Goal: Task Accomplishment & Management: Complete application form

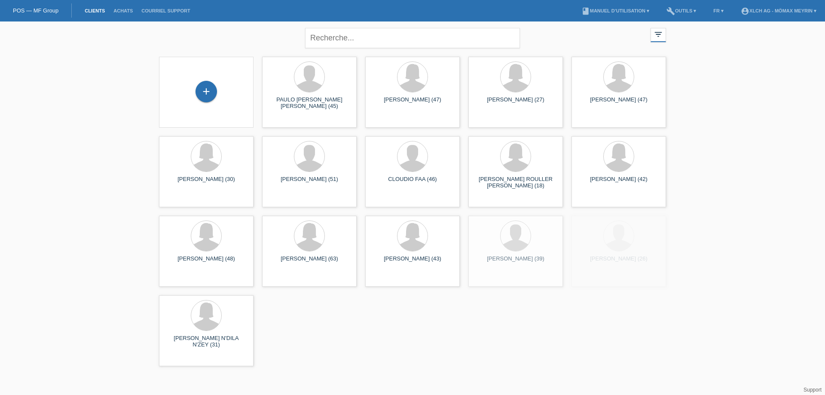
click at [216, 84] on div "+" at bounding box center [206, 92] width 81 height 23
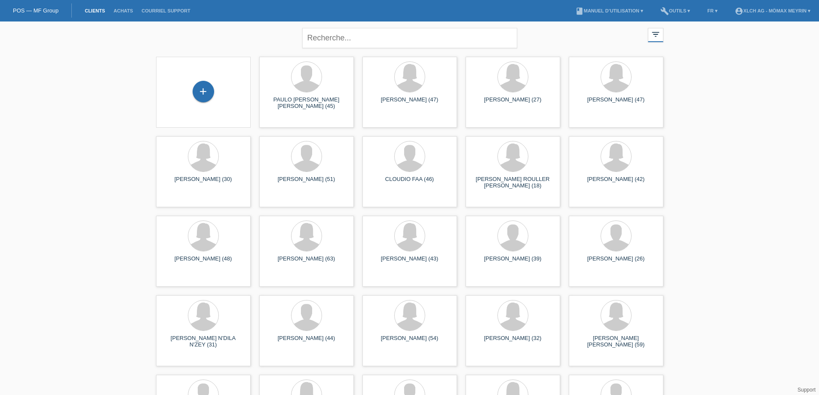
click at [213, 86] on div "+" at bounding box center [203, 92] width 81 height 23
click at [205, 95] on div "+" at bounding box center [203, 91] width 21 height 21
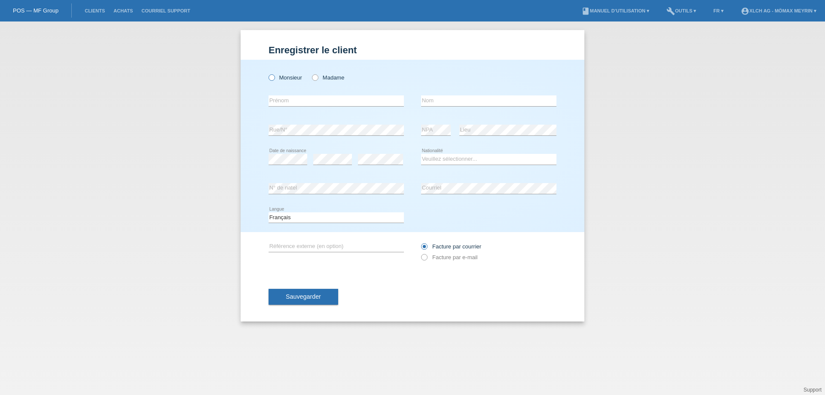
click at [275, 76] on label "Monsieur" at bounding box center [286, 77] width 34 height 6
click at [274, 76] on input "Monsieur" at bounding box center [272, 77] width 6 height 6
radio input "true"
click at [303, 105] on input "text" at bounding box center [336, 100] width 135 height 11
type input "[PERSON_NAME]"
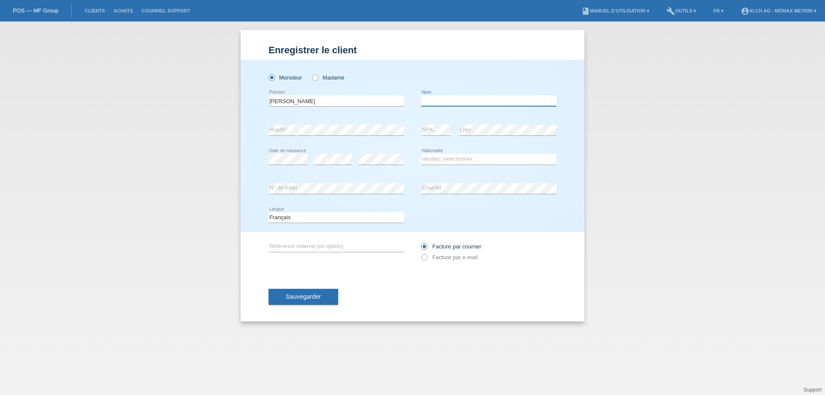
click at [437, 103] on input "text" at bounding box center [488, 100] width 135 height 11
type input "DE [PERSON_NAME]"
click at [429, 162] on select "Veuillez sélectionner... Suisse Allemagne Autriche Liechtenstein ------------ A…" at bounding box center [488, 159] width 135 height 10
select select "PT"
click at [421, 154] on select "Veuillez sélectionner... Suisse Allemagne Autriche Liechtenstein ------------ A…" at bounding box center [488, 159] width 135 height 10
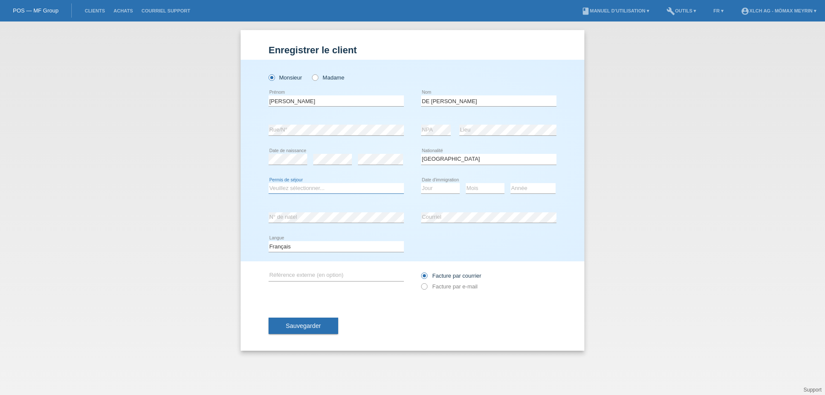
click at [305, 189] on select "Veuillez sélectionner... C B B - Statut de réfugié Autre" at bounding box center [336, 188] width 135 height 10
select select "C"
click at [269, 183] on select "Veuillez sélectionner... C B B - Statut de réfugié Autre" at bounding box center [336, 188] width 135 height 10
click at [435, 189] on select "Jour 01 02 03 04 05 06 07 08 09 10 11" at bounding box center [440, 188] width 39 height 10
select select "14"
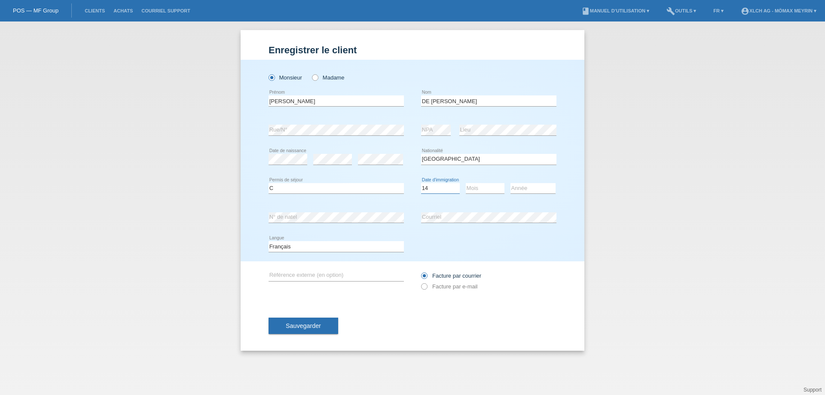
click at [421, 183] on select "Jour 01 02 03 04 05 06 07 08 09 10 11" at bounding box center [440, 188] width 39 height 10
click at [478, 192] on select "Mois 01 02 03 04 05 06 07 08 09 10 11" at bounding box center [485, 188] width 39 height 10
select select "02"
click at [466, 183] on select "Mois 01 02 03 04 05 06 07 08 09 10 11" at bounding box center [485, 188] width 39 height 10
click at [523, 190] on select "Année 2025 2024 2023 2022 2021 2020 2019 2018 2017 2016 2015 2014 2013 2012 201…" at bounding box center [533, 188] width 45 height 10
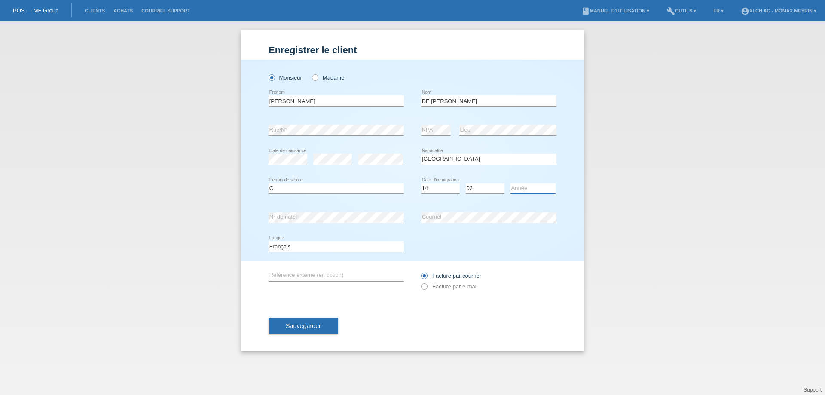
select select "1993"
click at [511, 183] on select "Année 2025 2024 2023 2022 2021 2020 2019 2018 2017 2016 2015 2014 2013 2012 201…" at bounding box center [533, 188] width 45 height 10
click at [282, 328] on button "Sauvegarder" at bounding box center [304, 326] width 70 height 16
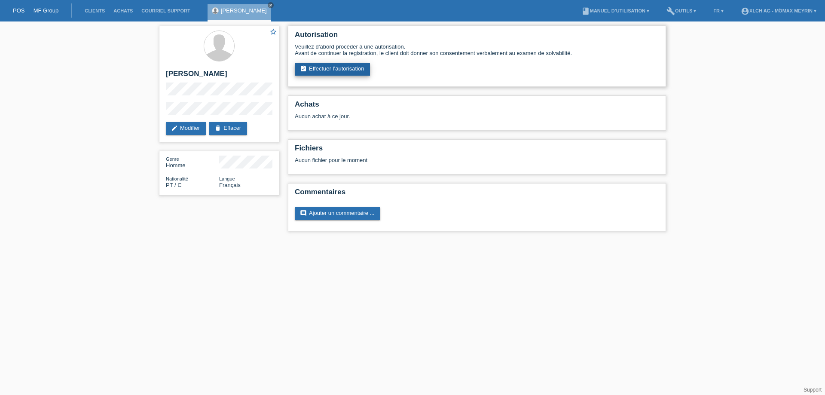
click at [318, 70] on link "assignment_turned_in Effectuer l’autorisation" at bounding box center [332, 69] width 75 height 13
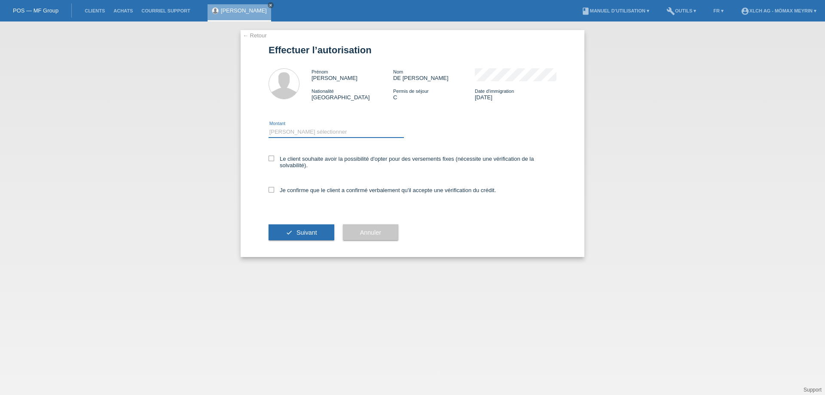
click at [320, 129] on select "Veuillez sélectionner CHF 1.00 - CHF 499.00 CHF 500.00 - CHF 1'999.00 CHF 2'000…" at bounding box center [336, 132] width 135 height 10
select select "2"
click at [269, 127] on select "Veuillez sélectionner CHF 1.00 - CHF 499.00 CHF 500.00 - CHF 1'999.00 CHF 2'000…" at bounding box center [336, 132] width 135 height 10
click at [273, 188] on icon at bounding box center [272, 190] width 6 height 6
click at [273, 188] on input "Je confirme que le client a confirmé verbalement qu'il accepte une vérification…" at bounding box center [272, 190] width 6 height 6
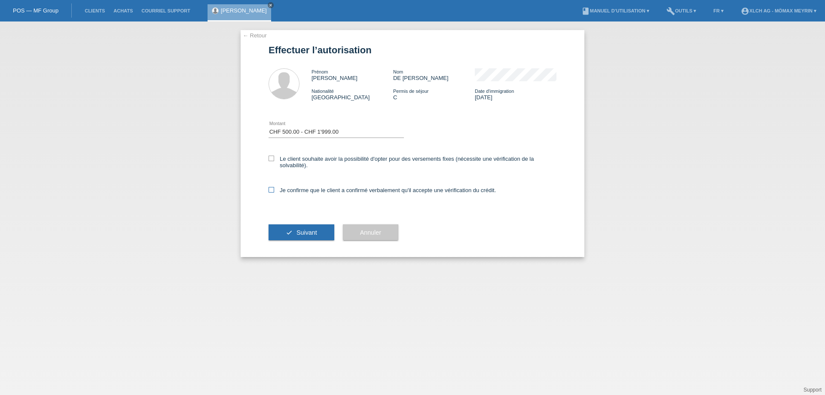
checkbox input "true"
click at [296, 233] on button "check Suivant" at bounding box center [302, 232] width 66 height 16
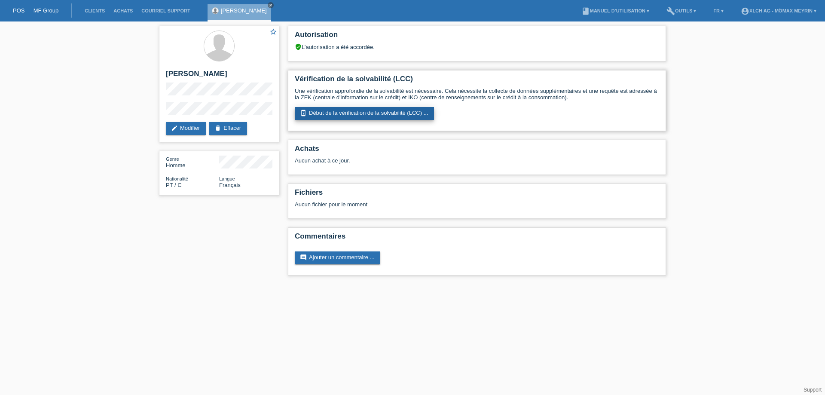
click at [322, 112] on link "perm_device_information Début de la vérification de la solvabilité (LCC) ..." at bounding box center [364, 113] width 139 height 13
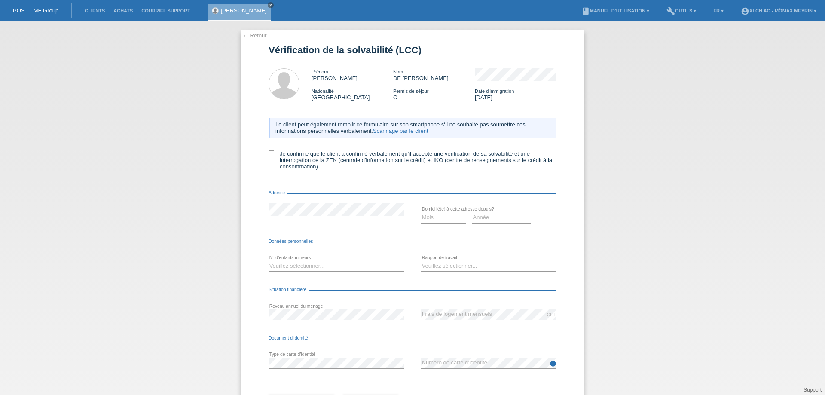
scroll to position [41, 0]
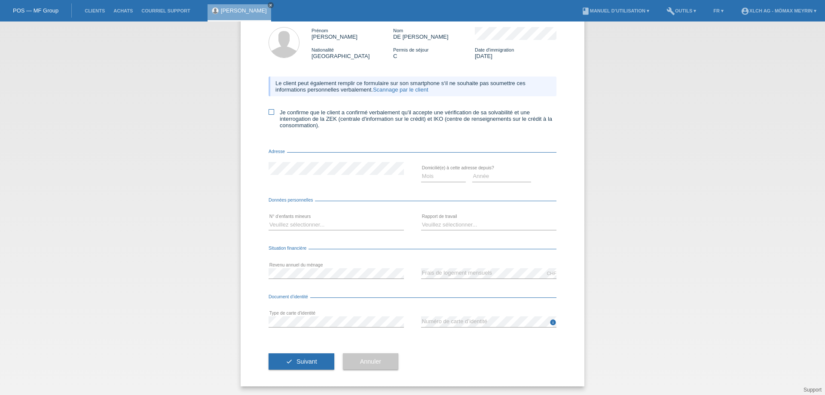
click at [272, 112] on label "Je confirme que le client a confirmé verbalement qu'il accepte une vérification…" at bounding box center [413, 118] width 288 height 19
click at [272, 112] on input "Je confirme que le client a confirmé verbalement qu'il accepte une vérification…" at bounding box center [272, 112] width 6 height 6
checkbox input "true"
click at [444, 178] on select "Mois 01 02 03 04 05 06 07 08 09 10" at bounding box center [443, 176] width 45 height 10
select select "12"
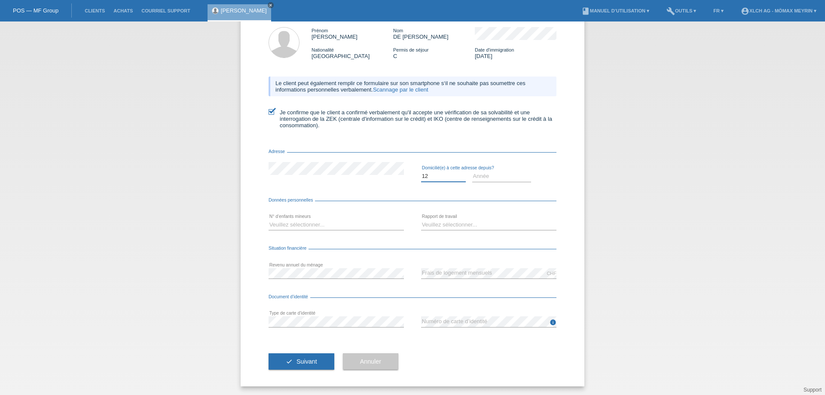
click at [421, 171] on select "Mois 01 02 03 04 05 06 07 08 09 10" at bounding box center [443, 176] width 45 height 10
click at [487, 178] on select "Année 2025 2024 2023 2022 2021 2020 2019 2018 2017 2016 2015 2014 2013 2012 201…" at bounding box center [501, 176] width 59 height 10
select select "2018"
click at [472, 171] on select "Année 2025 2024 2023 2022 2021 2020 2019 2018 2017 2016 2015 2014 2013 2012 201…" at bounding box center [501, 176] width 59 height 10
click at [321, 226] on select "Veuillez sélectionner... 0 1 2 3 4 5 6 7 8 9" at bounding box center [336, 225] width 135 height 10
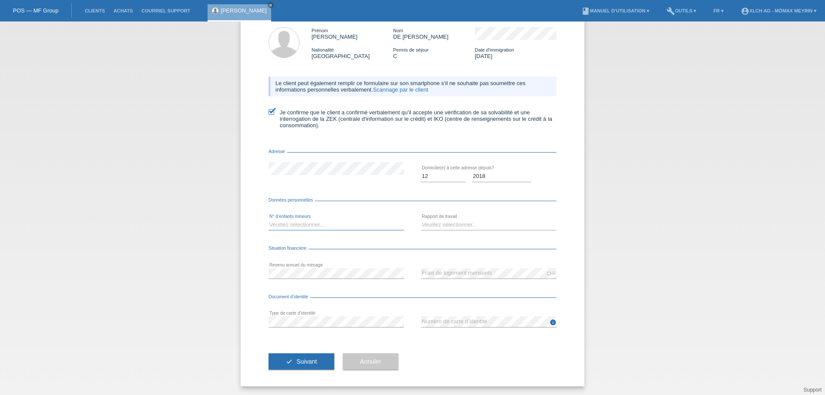
select select "3"
click at [269, 220] on select "Veuillez sélectionner... 0 1 2 3 4 5 6 7 8 9" at bounding box center [336, 225] width 135 height 10
click at [427, 228] on select "Veuillez sélectionner... A durée indéterminée A durée déterminée Apprenti/étudi…" at bounding box center [488, 225] width 135 height 10
select select "UNLIMITED"
click at [421, 220] on select "Veuillez sélectionner... A durée indéterminée A durée déterminée Apprenti/étudi…" at bounding box center [488, 225] width 135 height 10
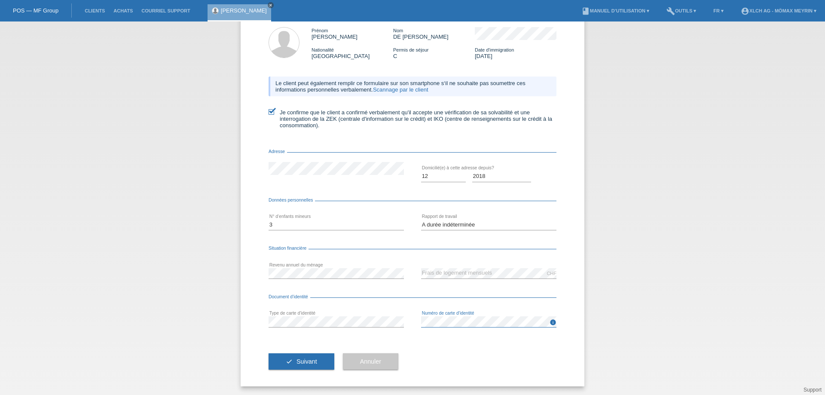
click at [388, 315] on div "error Type de carte d’identité info error Numéro de carte d’identité" at bounding box center [413, 321] width 288 height 29
click at [304, 364] on span "Suivant" at bounding box center [307, 361] width 21 height 7
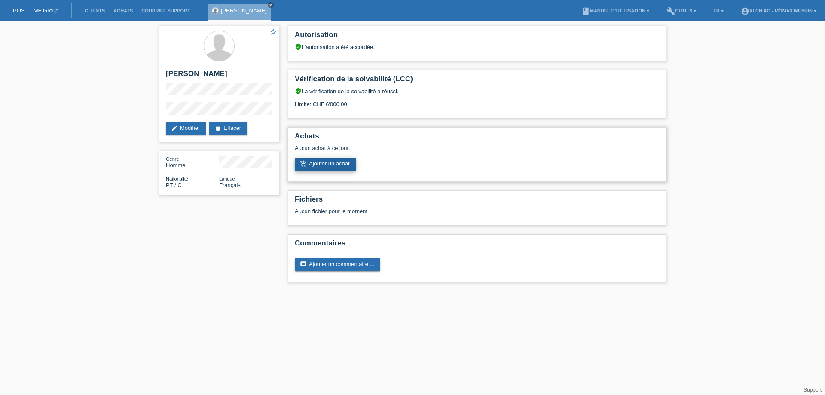
click at [331, 164] on link "add_shopping_cart Ajouter un achat" at bounding box center [325, 164] width 61 height 13
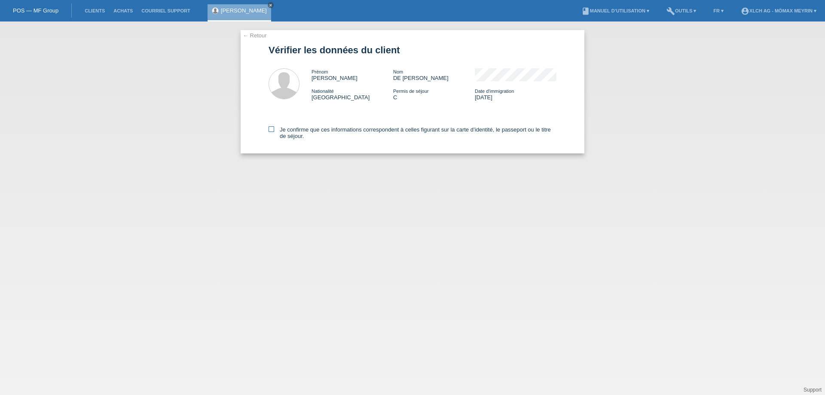
click at [273, 132] on icon at bounding box center [272, 129] width 6 height 6
click at [273, 132] on input "Je confirme que ces informations correspondent à celles figurant sur la carte d…" at bounding box center [272, 129] width 6 height 6
checkbox input "true"
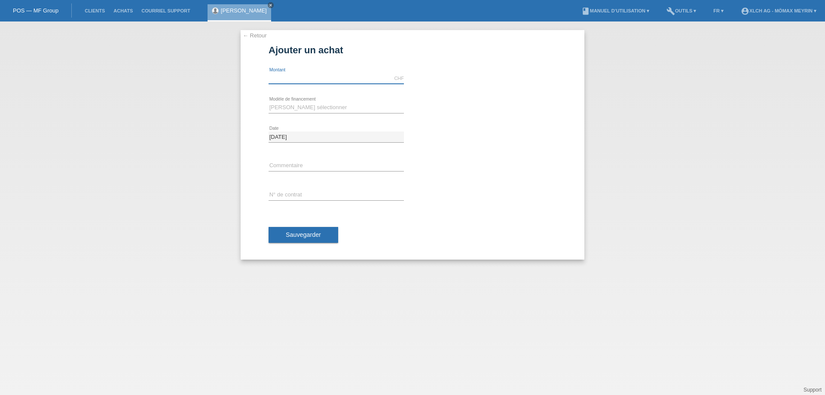
click at [303, 75] on input "text" at bounding box center [336, 78] width 135 height 11
type input "1917.60"
click at [309, 108] on select "Veuillez sélectionner Achat sur facture avec paiement partiel Taux fixes - Paie…" at bounding box center [336, 107] width 135 height 10
select select "112"
click at [269, 102] on select "Veuillez sélectionner Achat sur facture avec paiement partiel Taux fixes - Paie…" at bounding box center [336, 107] width 135 height 10
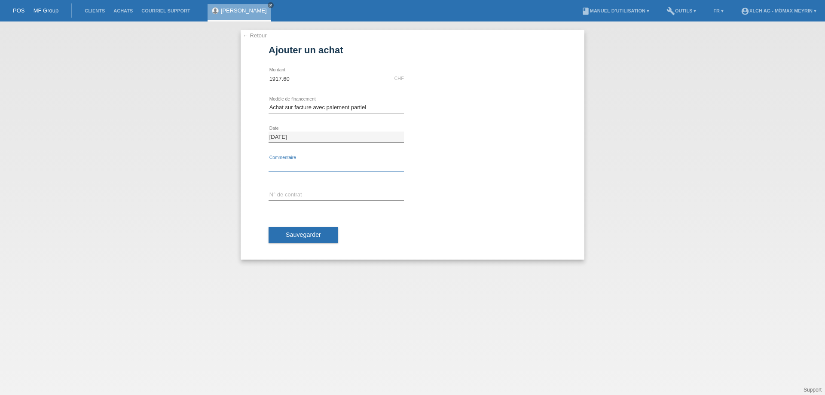
click at [305, 168] on input "text" at bounding box center [336, 166] width 135 height 11
click at [300, 200] on div "error N° de contrat" at bounding box center [336, 195] width 135 height 11
type input "CJM9N0"
click at [285, 232] on button "Sauvegarder" at bounding box center [304, 235] width 70 height 16
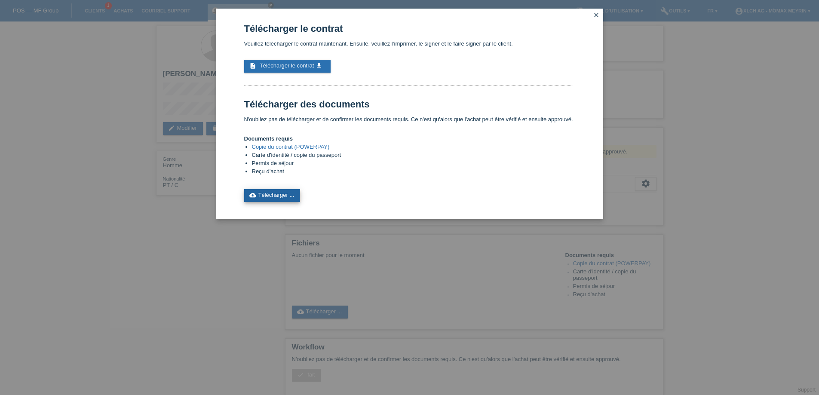
click at [280, 199] on link "cloud_upload Télécharger ..." at bounding box center [272, 195] width 56 height 13
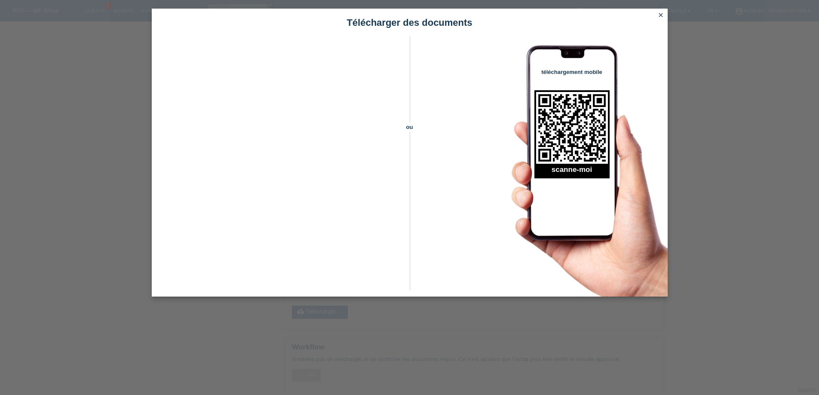
click at [661, 16] on icon "close" at bounding box center [660, 15] width 7 height 7
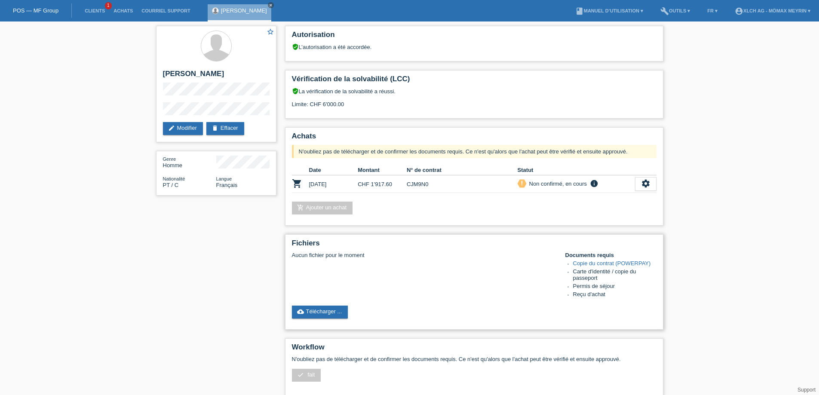
click at [578, 262] on link "Copie du contrat (POWERPAY)" at bounding box center [612, 263] width 78 height 6
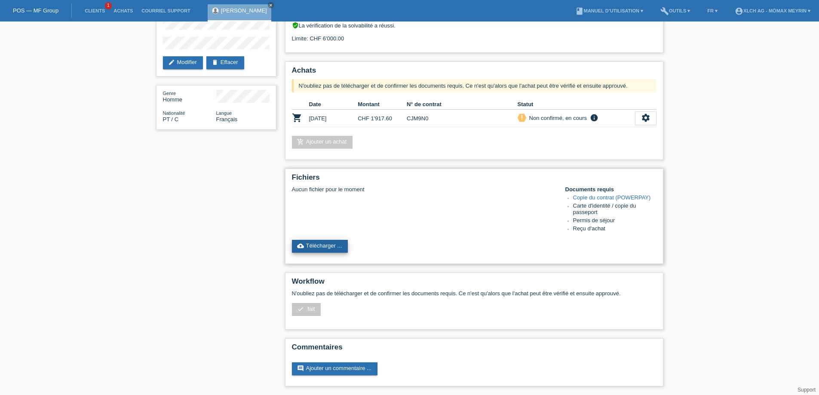
click at [325, 243] on link "cloud_upload Télécharger ..." at bounding box center [320, 246] width 56 height 13
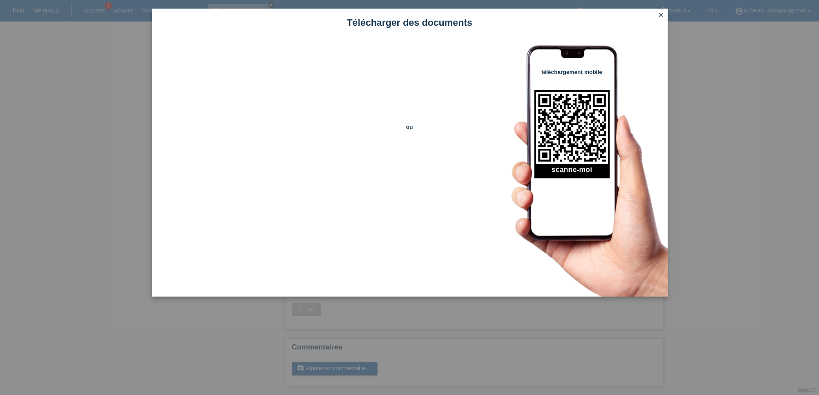
scroll to position [0, 0]
click at [658, 13] on icon "close" at bounding box center [660, 15] width 7 height 7
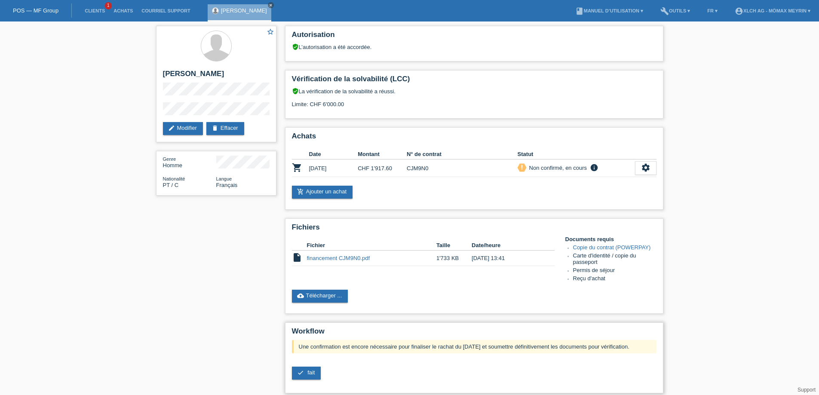
scroll to position [64, 0]
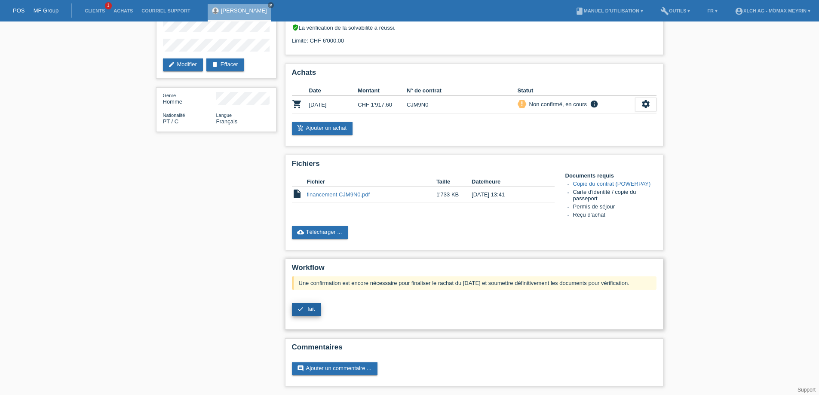
click at [310, 309] on span "fait" at bounding box center [310, 309] width 7 height 6
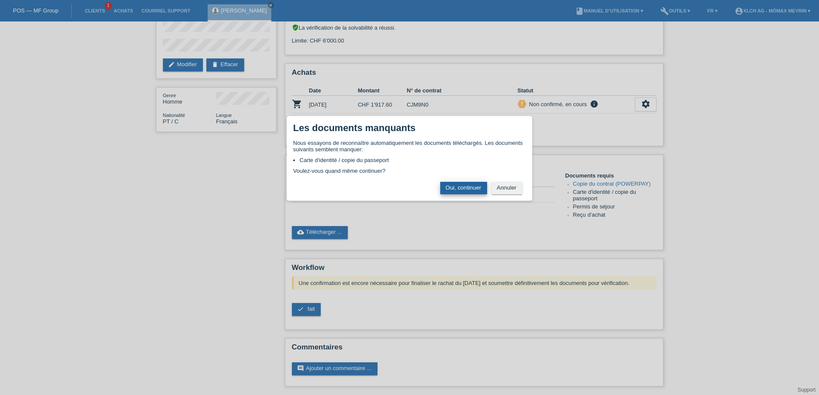
click at [453, 190] on button "Oui, continuer" at bounding box center [463, 188] width 47 height 12
